Goal: Transaction & Acquisition: Obtain resource

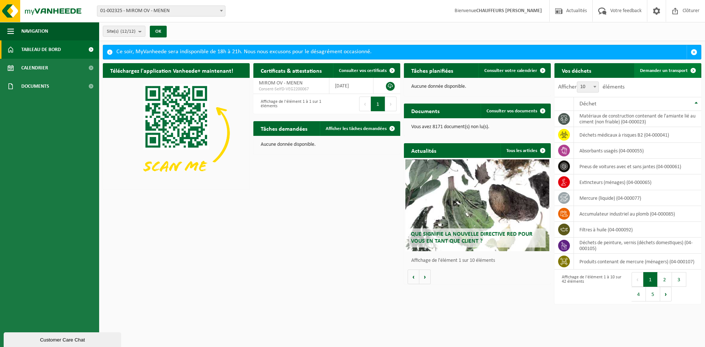
click at [665, 74] on link "Demander un transport" at bounding box center [667, 70] width 66 height 15
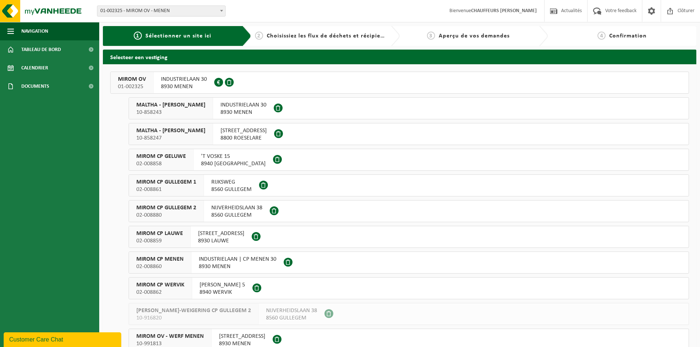
click at [129, 86] on span "01-002325" at bounding box center [132, 86] width 28 height 7
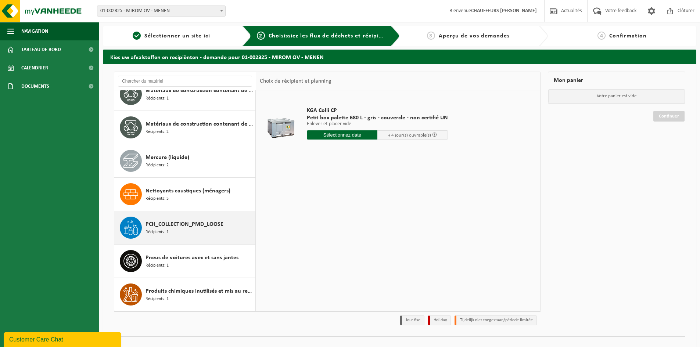
click at [177, 223] on span "PCH_COLLECTION_PMD_LOOSE" at bounding box center [184, 224] width 78 height 9
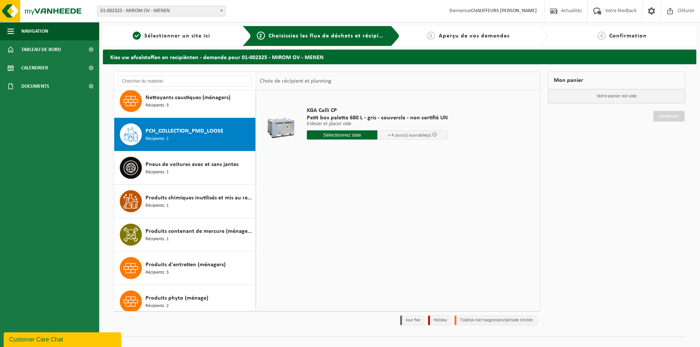
scroll to position [769, 0]
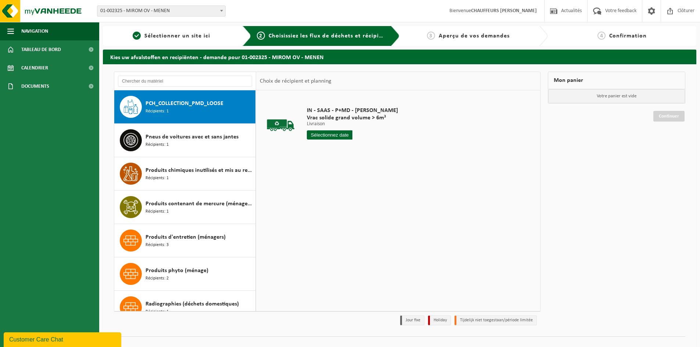
click at [337, 131] on input "text" at bounding box center [330, 134] width 46 height 9
click at [339, 223] on div "1" at bounding box center [339, 224] width 13 height 12
type input "à partir de [DATE]"
click at [346, 146] on input "2" at bounding box center [330, 149] width 46 height 10
click at [346, 146] on input "3" at bounding box center [330, 149] width 46 height 10
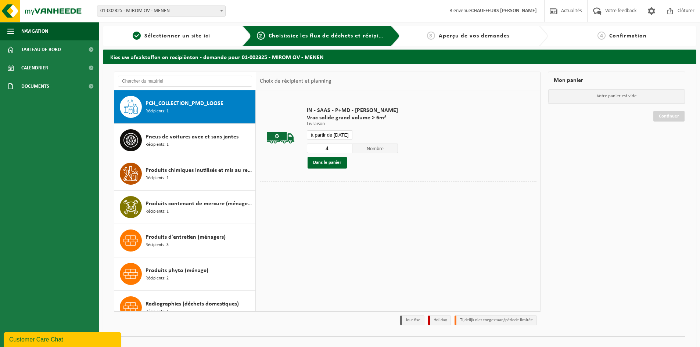
type input "4"
click at [346, 146] on input "4" at bounding box center [330, 149] width 46 height 10
click at [338, 161] on button "Dans le panier" at bounding box center [326, 163] width 39 height 12
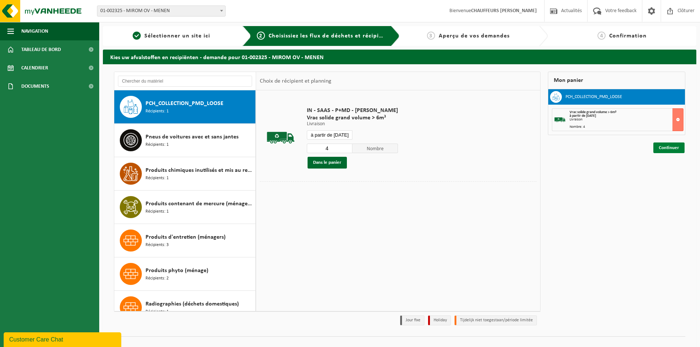
click at [673, 150] on link "Continuer" at bounding box center [668, 148] width 31 height 11
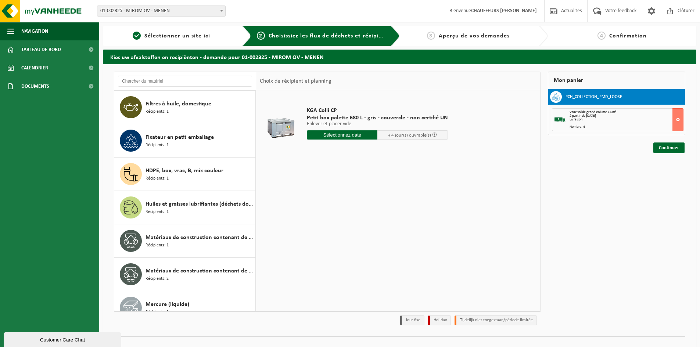
click at [259, 224] on div "KGA Colli CP Petit box palette 680 L - gris - couvercle - non certifié UN Enlev…" at bounding box center [398, 200] width 284 height 220
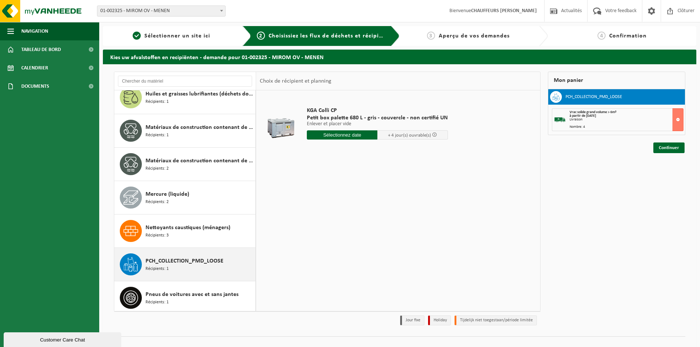
click at [169, 264] on span "PCH_COLLECTION_PMD_LOOSE" at bounding box center [184, 261] width 78 height 9
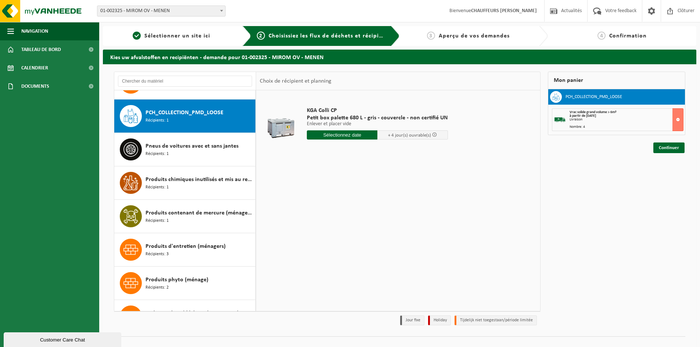
scroll to position [769, 0]
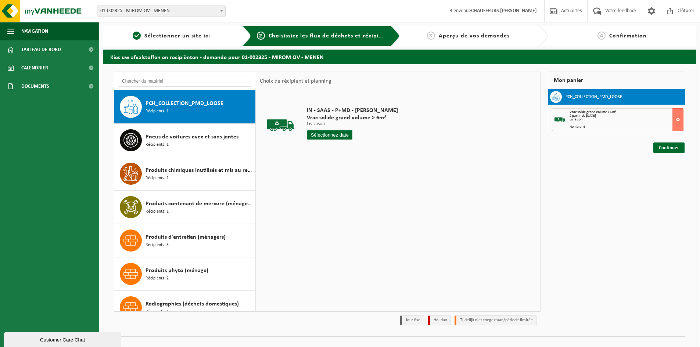
click at [339, 135] on input "text" at bounding box center [330, 134] width 46 height 9
click at [334, 223] on div "1" at bounding box center [339, 224] width 13 height 12
type input "à partir de 2025-10-01"
click at [346, 146] on input "2" at bounding box center [330, 149] width 46 height 10
click at [346, 146] on input "3" at bounding box center [330, 149] width 46 height 10
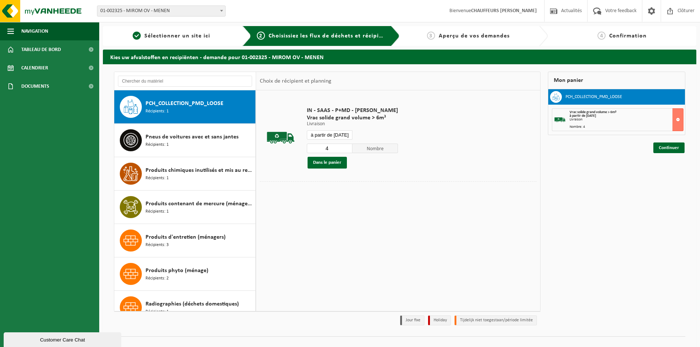
click at [346, 146] on input "4" at bounding box center [330, 149] width 46 height 10
type input "5"
click at [346, 146] on input "5" at bounding box center [330, 149] width 46 height 10
click at [339, 159] on button "Dans le panier" at bounding box center [326, 163] width 39 height 12
click at [672, 146] on link "Continuer" at bounding box center [668, 148] width 31 height 11
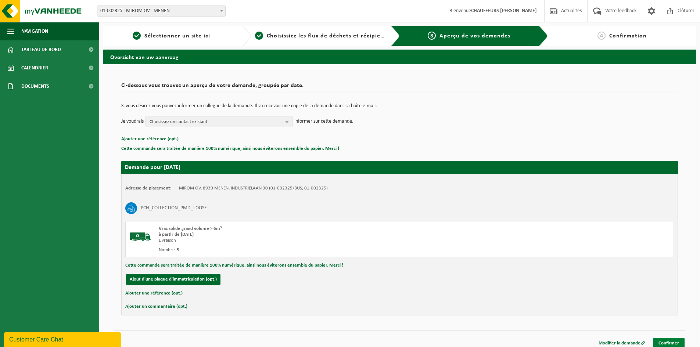
click at [675, 342] on link "Confirmer" at bounding box center [669, 343] width 32 height 11
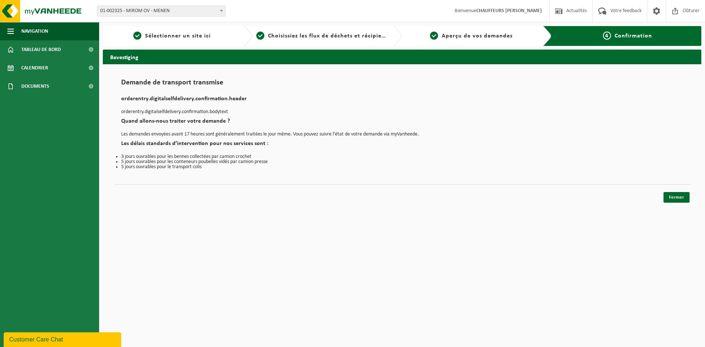
click at [666, 191] on div "Fermer" at bounding box center [402, 188] width 577 height 8
click at [670, 192] on link "Fermer" at bounding box center [677, 197] width 26 height 11
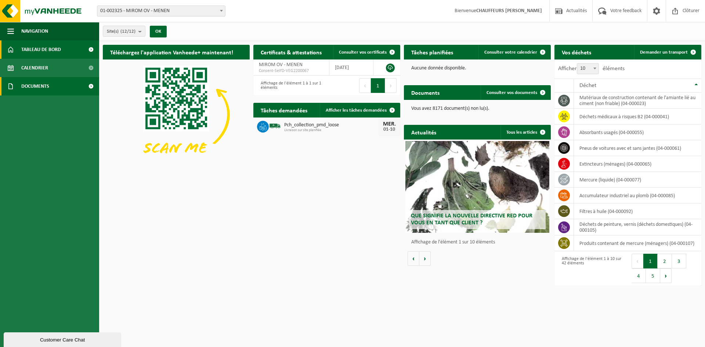
click at [47, 92] on span "Documents" at bounding box center [35, 86] width 28 height 18
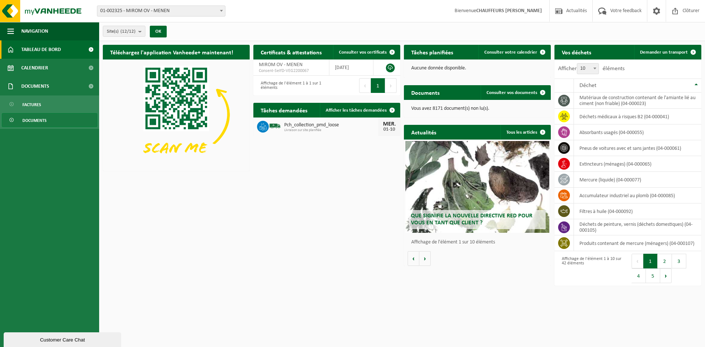
click at [42, 120] on span "Documents" at bounding box center [34, 120] width 24 height 14
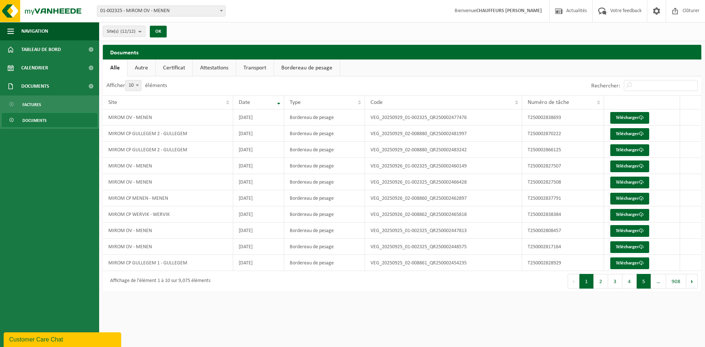
click at [644, 284] on button "5" at bounding box center [644, 281] width 14 height 15
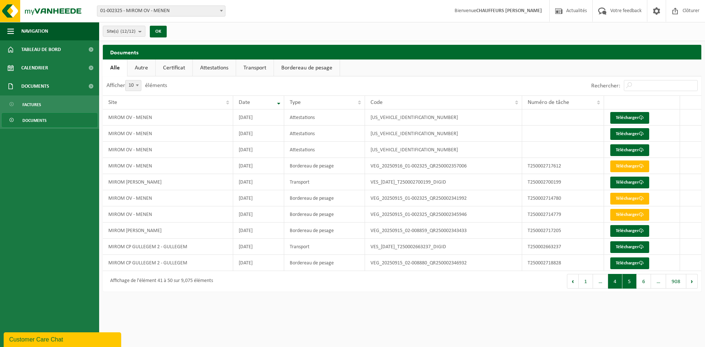
click at [616, 280] on button "4" at bounding box center [615, 281] width 14 height 15
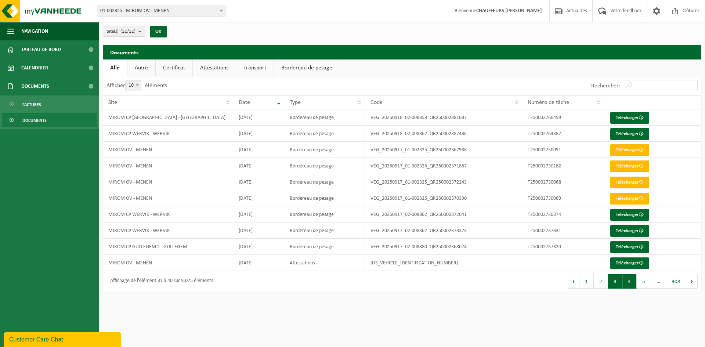
click at [619, 284] on button "3" at bounding box center [615, 281] width 14 height 15
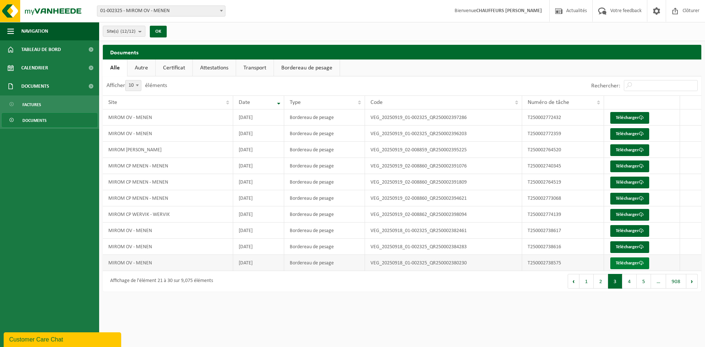
click at [621, 259] on link "Télécharger" at bounding box center [629, 263] width 39 height 12
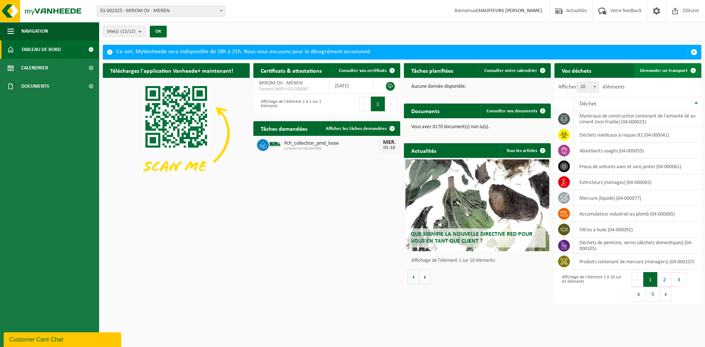
click at [379, 69] on span "Demander un transport" at bounding box center [664, 70] width 48 height 5
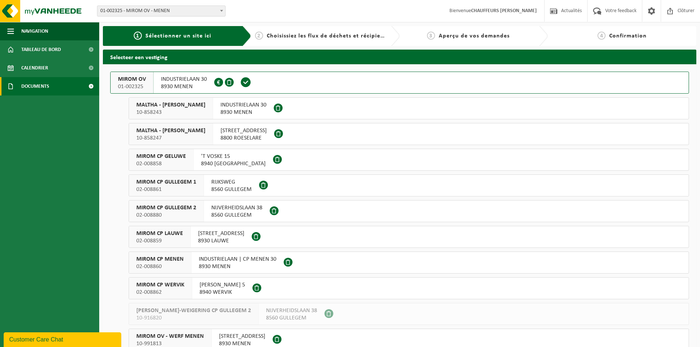
click at [41, 85] on span "Documents" at bounding box center [35, 86] width 28 height 18
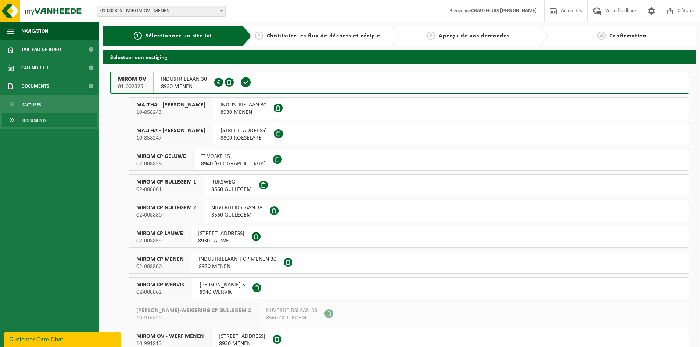
click at [40, 123] on span "Documents" at bounding box center [34, 120] width 24 height 14
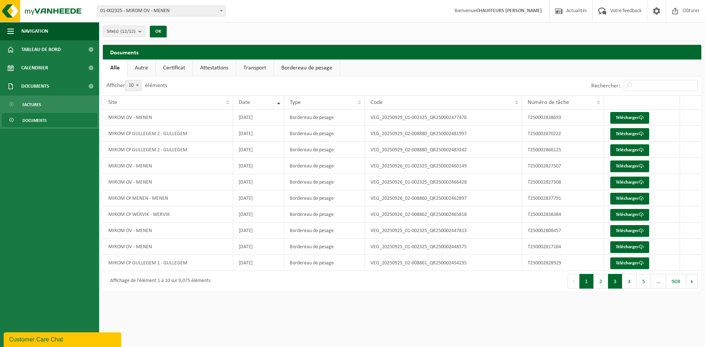
click at [619, 283] on button "3" at bounding box center [615, 281] width 14 height 15
click at [624, 248] on link "Télécharger" at bounding box center [629, 247] width 39 height 12
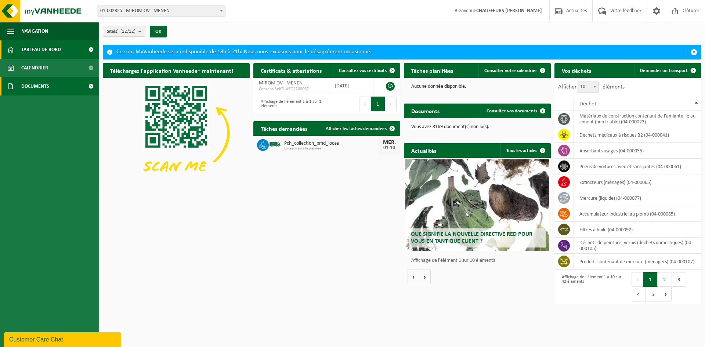
click at [41, 87] on span "Documents" at bounding box center [35, 86] width 28 height 18
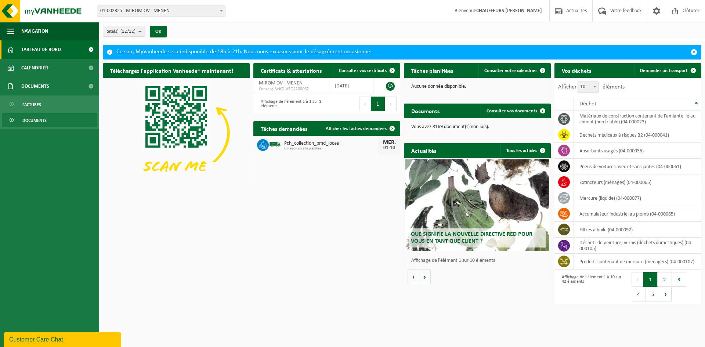
click at [48, 125] on link "Documents" at bounding box center [49, 120] width 95 height 14
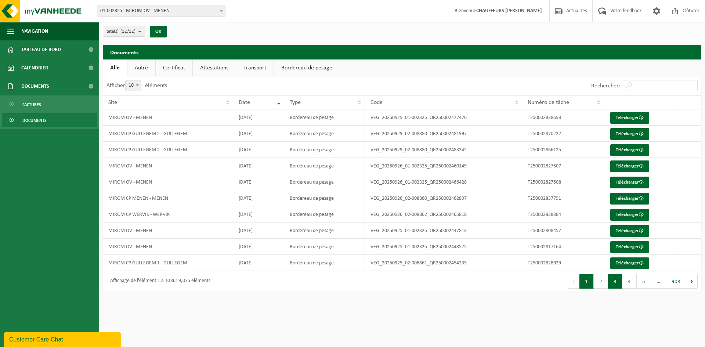
click at [614, 287] on button "3" at bounding box center [615, 281] width 14 height 15
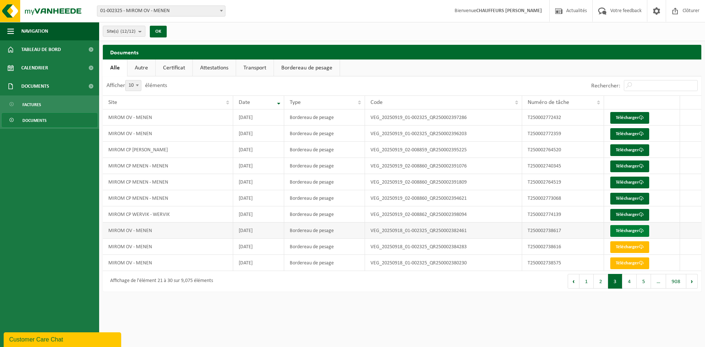
click at [630, 228] on link "Télécharger" at bounding box center [629, 231] width 39 height 12
click at [626, 131] on link "Télécharger" at bounding box center [629, 134] width 39 height 12
click at [627, 116] on link "Télécharger" at bounding box center [629, 118] width 39 height 12
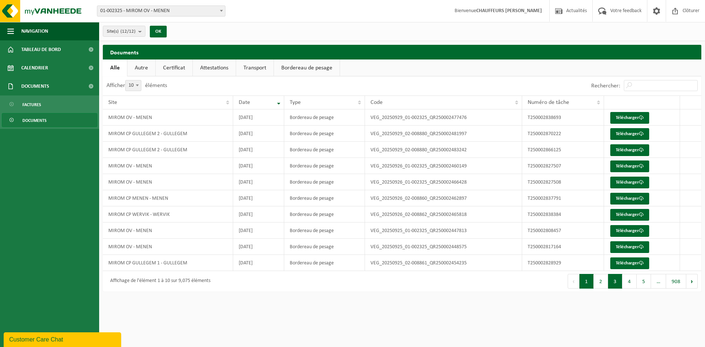
click at [619, 285] on button "3" at bounding box center [615, 281] width 14 height 15
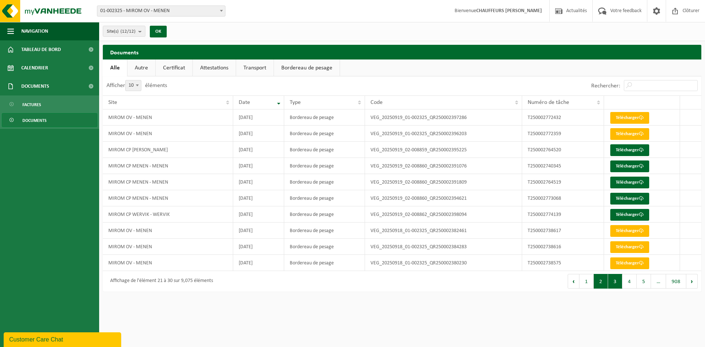
click at [602, 285] on button "2" at bounding box center [601, 281] width 14 height 15
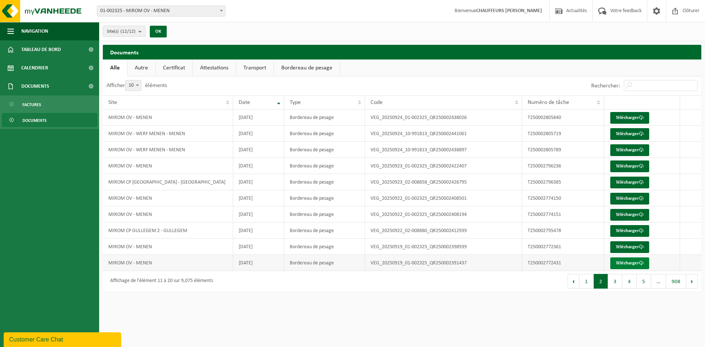
click at [623, 264] on link "Télécharger" at bounding box center [629, 263] width 39 height 12
click at [632, 246] on link "Télécharger" at bounding box center [629, 247] width 39 height 12
click at [623, 213] on link "Télécharger" at bounding box center [629, 215] width 39 height 12
click at [623, 195] on link "Télécharger" at bounding box center [629, 199] width 39 height 12
click at [603, 284] on button "2" at bounding box center [601, 281] width 14 height 15
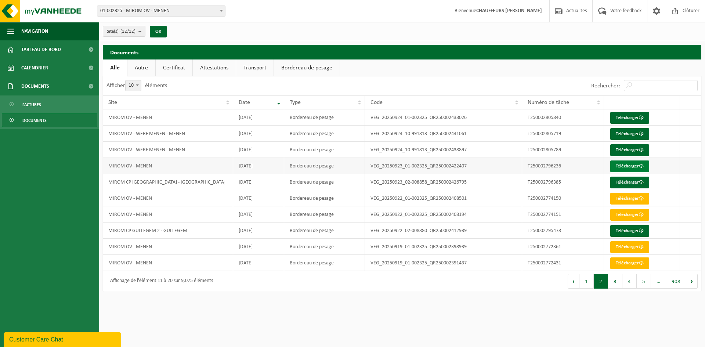
click at [631, 166] on link "Télécharger" at bounding box center [629, 167] width 39 height 12
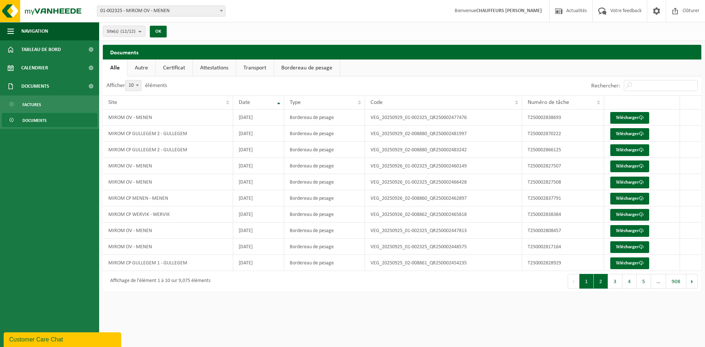
click at [602, 279] on button "2" at bounding box center [601, 281] width 14 height 15
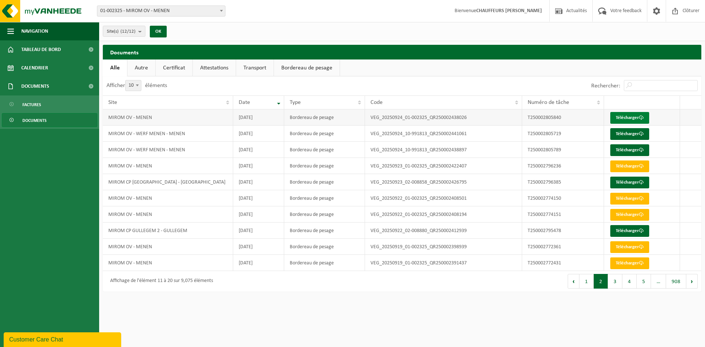
click at [626, 118] on link "Télécharger" at bounding box center [629, 118] width 39 height 12
click at [617, 284] on button "3" at bounding box center [615, 281] width 14 height 15
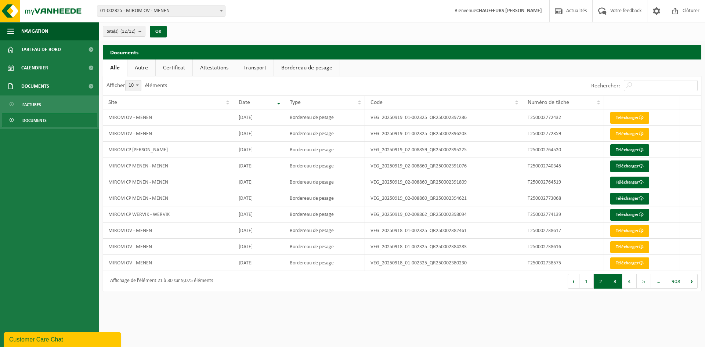
click at [603, 281] on button "2" at bounding box center [601, 281] width 14 height 15
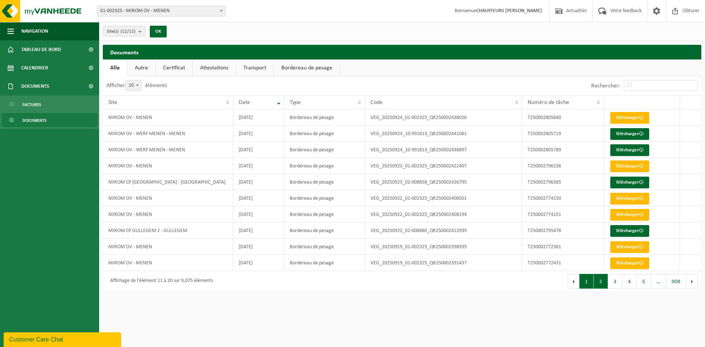
click at [590, 280] on button "1" at bounding box center [587, 281] width 14 height 15
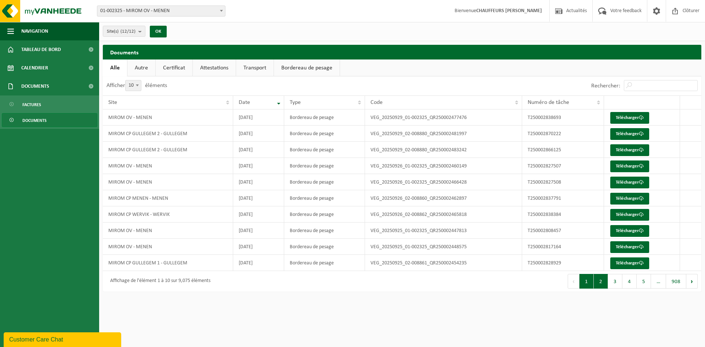
click at [602, 282] on button "2" at bounding box center [601, 281] width 14 height 15
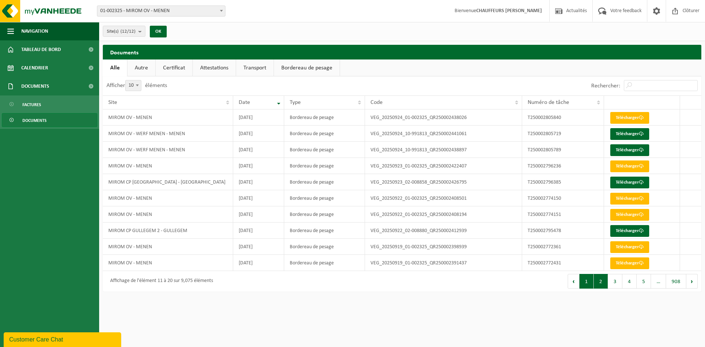
click at [588, 284] on button "1" at bounding box center [587, 281] width 14 height 15
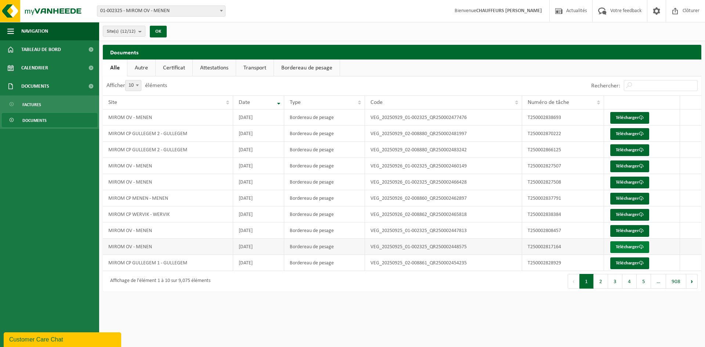
click at [639, 246] on link "Télécharger" at bounding box center [629, 247] width 39 height 12
click at [628, 228] on link "Télécharger" at bounding box center [629, 231] width 39 height 12
click at [605, 282] on button "2" at bounding box center [601, 281] width 14 height 15
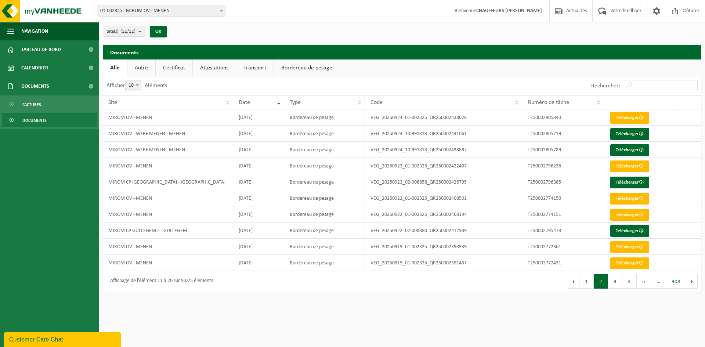
click at [591, 281] on button "1" at bounding box center [587, 281] width 14 height 15
